Goal: Information Seeking & Learning: Learn about a topic

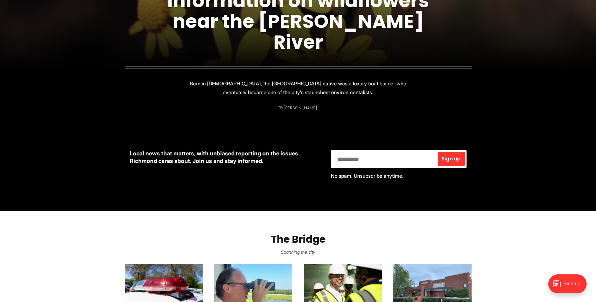
scroll to position [126, 0]
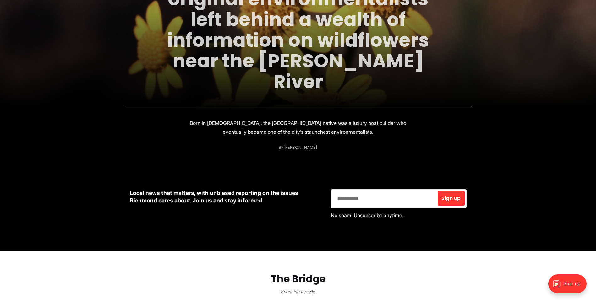
click at [256, 65] on link "One of Richmond's original environmentalists left behind a wealth of informatio…" at bounding box center [298, 30] width 262 height 130
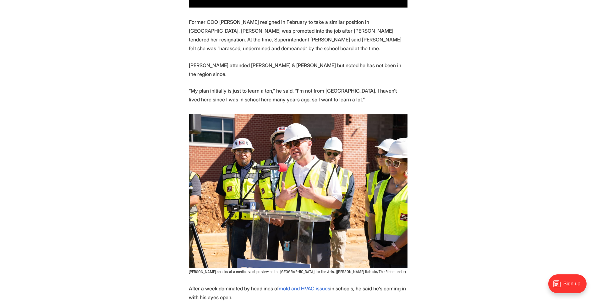
scroll to position [569, 0]
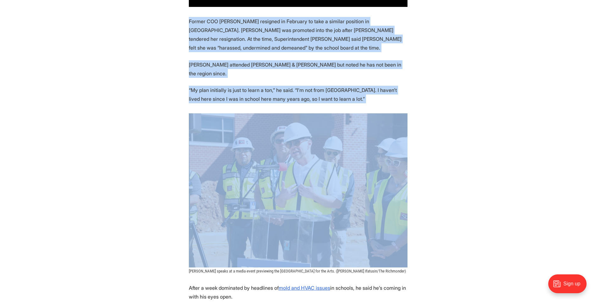
drag, startPoint x: 174, startPoint y: 9, endPoint x: 534, endPoint y: 96, distance: 370.3
click at [534, 96] on section "Richmond Public Schools Superintendent [PERSON_NAME] has filled one of his most…" at bounding box center [298, 76] width 596 height 662
drag, startPoint x: 534, startPoint y: 96, endPoint x: 483, endPoint y: 115, distance: 54.6
click at [483, 115] on section "Richmond Public Schools Superintendent [PERSON_NAME] has filled one of his most…" at bounding box center [298, 76] width 596 height 662
drag, startPoint x: 482, startPoint y: 129, endPoint x: 150, endPoint y: 8, distance: 354.3
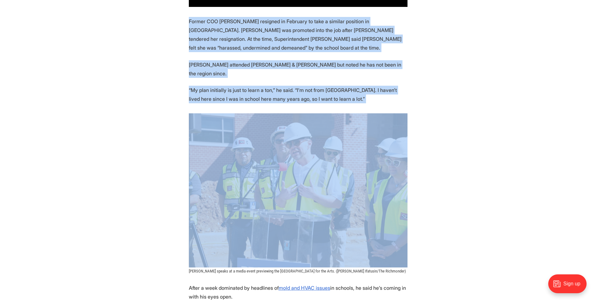
click at [150, 8] on section "Richmond Public Schools Superintendent [PERSON_NAME] has filled one of his most…" at bounding box center [298, 76] width 596 height 662
drag, startPoint x: 150, startPoint y: 8, endPoint x: 140, endPoint y: 26, distance: 20.4
click at [140, 26] on section "Richmond Public Schools Superintendent [PERSON_NAME] has filled one of his most…" at bounding box center [298, 76] width 596 height 662
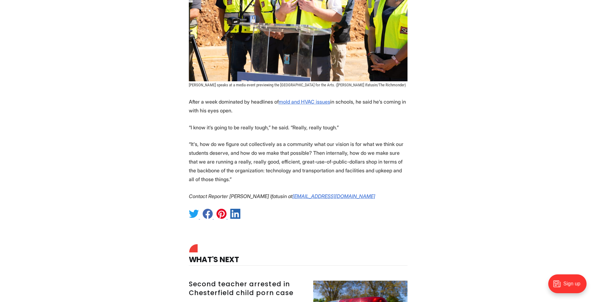
scroll to position [758, 0]
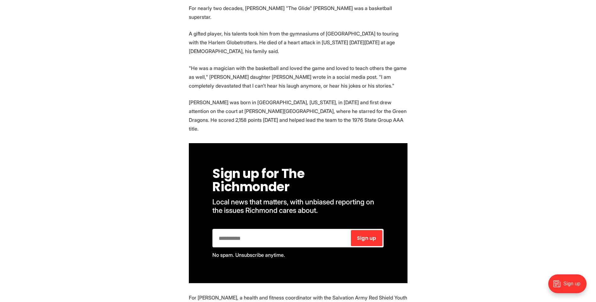
scroll to position [311, 0]
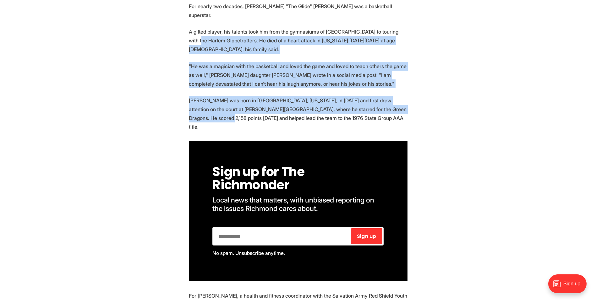
drag, startPoint x: 230, startPoint y: 29, endPoint x: 451, endPoint y: 87, distance: 228.2
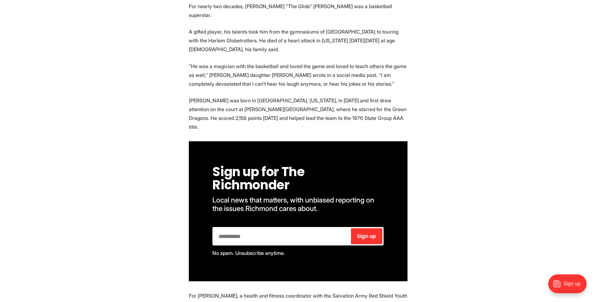
click at [354, 98] on p "Austin was born in Raleigh, North Carolina, in 1957 and first drew attention on…" at bounding box center [298, 113] width 219 height 35
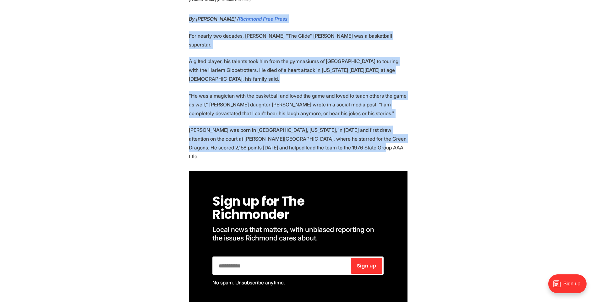
drag, startPoint x: 348, startPoint y: 96, endPoint x: 158, endPoint y: -1, distance: 213.4
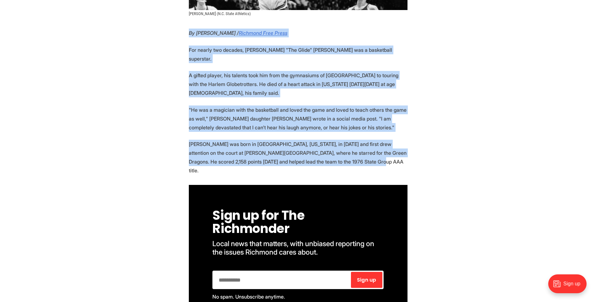
drag, startPoint x: 158, startPoint y: -1, endPoint x: 132, endPoint y: 70, distance: 76.1
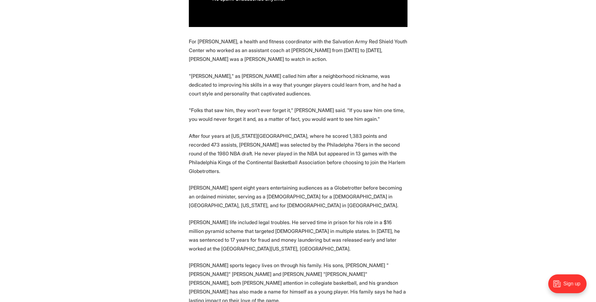
scroll to position [566, 0]
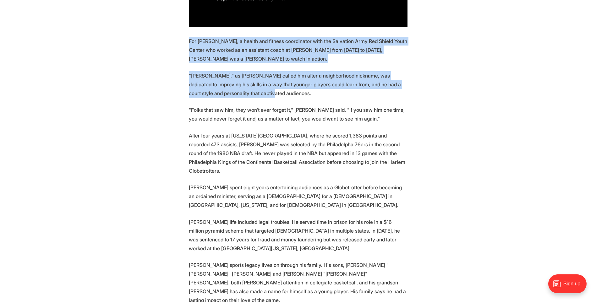
drag, startPoint x: 184, startPoint y: 7, endPoint x: 286, endPoint y: 67, distance: 118.6
click at [286, 67] on section "By George Copeland Jr. / Richmond Free Press For nearly two decades, Clyde "The…" at bounding box center [298, 109] width 596 height 759
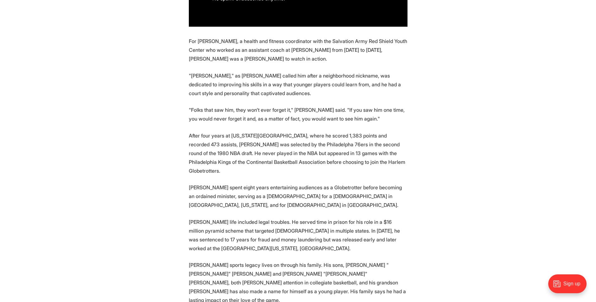
drag, startPoint x: 286, startPoint y: 67, endPoint x: 256, endPoint y: 74, distance: 31.2
click at [256, 74] on section "By George Copeland Jr. / Richmond Free Press For nearly two decades, Clyde "The…" at bounding box center [298, 109] width 596 height 759
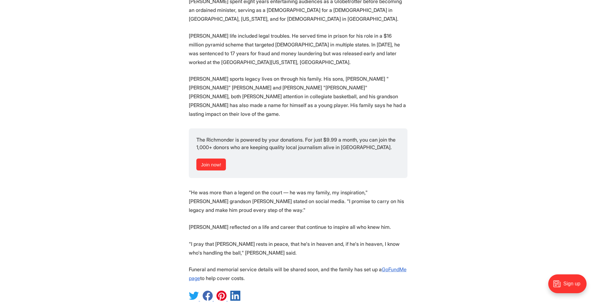
scroll to position [767, 0]
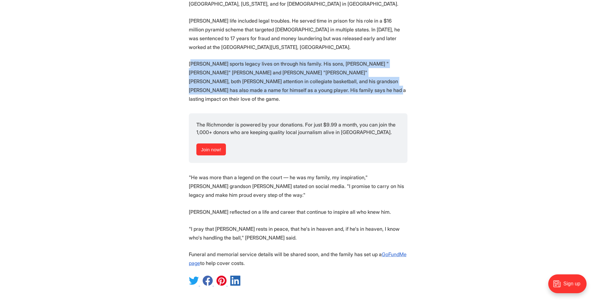
drag, startPoint x: 191, startPoint y: 25, endPoint x: 363, endPoint y: 54, distance: 173.8
click at [363, 59] on p "Austin's sports legacy lives on through his family. His sons, Clyde Edward "Edd…" at bounding box center [298, 81] width 219 height 44
drag, startPoint x: 363, startPoint y: 54, endPoint x: 289, endPoint y: 56, distance: 73.3
drag, startPoint x: 293, startPoint y: 53, endPoint x: 154, endPoint y: 22, distance: 142.4
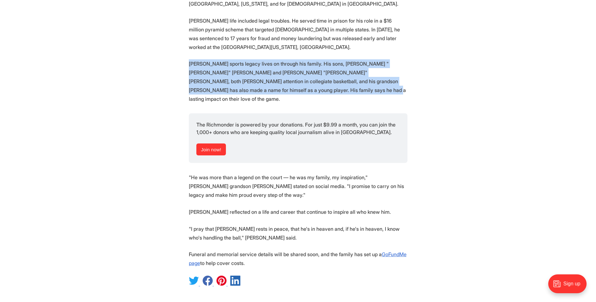
drag, startPoint x: 154, startPoint y: 22, endPoint x: 137, endPoint y: 58, distance: 39.5
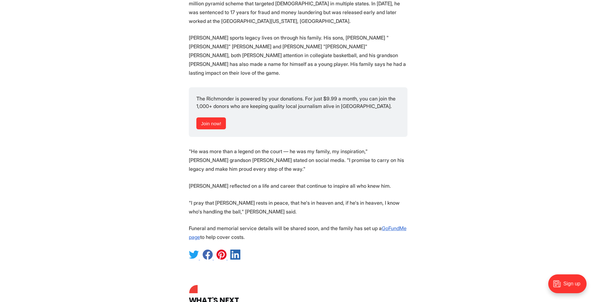
scroll to position [862, 0]
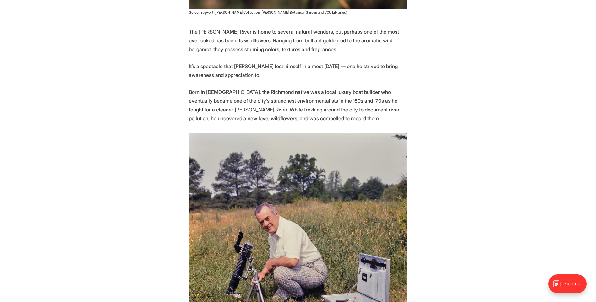
scroll to position [301, 0]
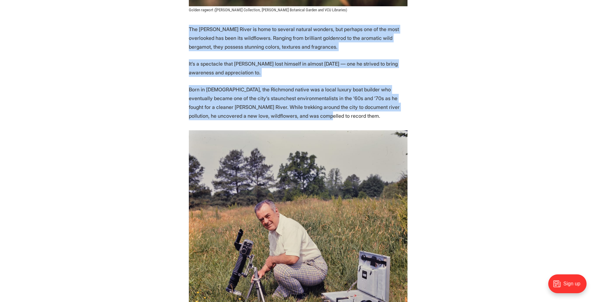
drag, startPoint x: 171, startPoint y: 17, endPoint x: 338, endPoint y: 102, distance: 187.5
drag, startPoint x: 338, startPoint y: 102, endPoint x: 319, endPoint y: 107, distance: 19.6
drag, startPoint x: 248, startPoint y: 83, endPoint x: 146, endPoint y: 18, distance: 121.5
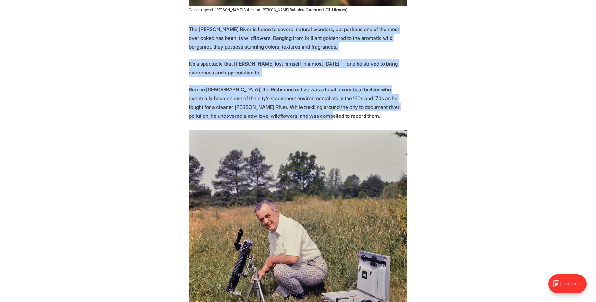
drag, startPoint x: 146, startPoint y: 18, endPoint x: 102, endPoint y: 67, distance: 65.7
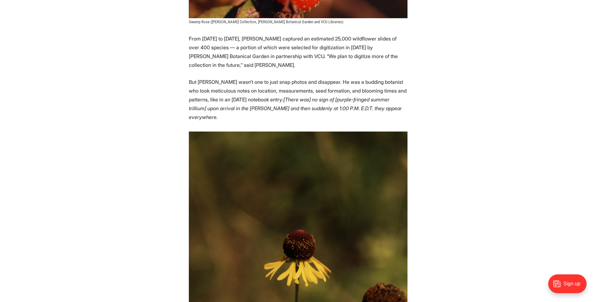
scroll to position [986, 0]
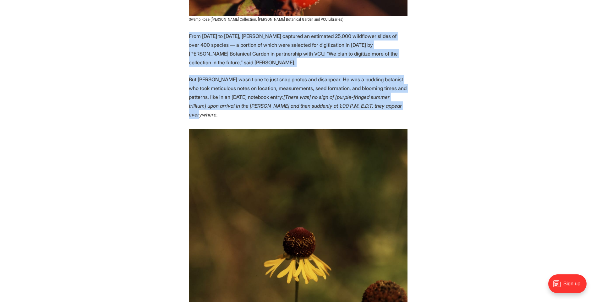
drag, startPoint x: 438, startPoint y: 49, endPoint x: 586, endPoint y: 91, distance: 153.3
drag, startPoint x: 434, startPoint y: 89, endPoint x: 146, endPoint y: 13, distance: 298.1
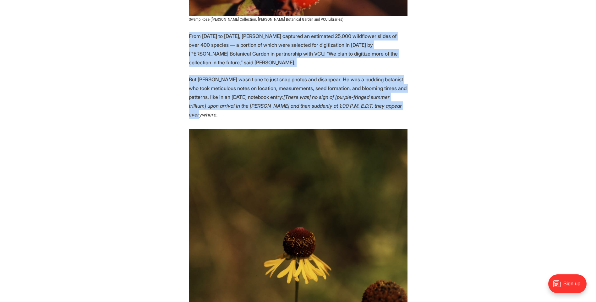
drag, startPoint x: 146, startPoint y: 13, endPoint x: 262, endPoint y: 49, distance: 122.3
click at [262, 75] on p "But Ancarrow wasn’t one to just snap photos and disappear. He was a budding bot…" at bounding box center [298, 97] width 219 height 44
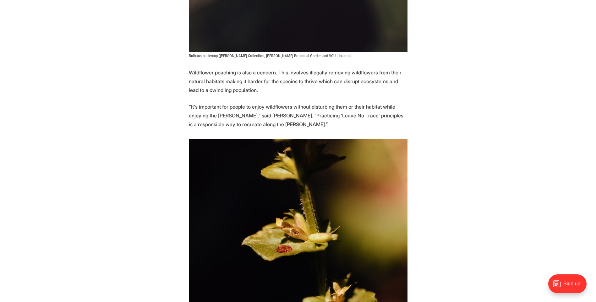
scroll to position [3296, 0]
